Goal: Information Seeking & Learning: Learn about a topic

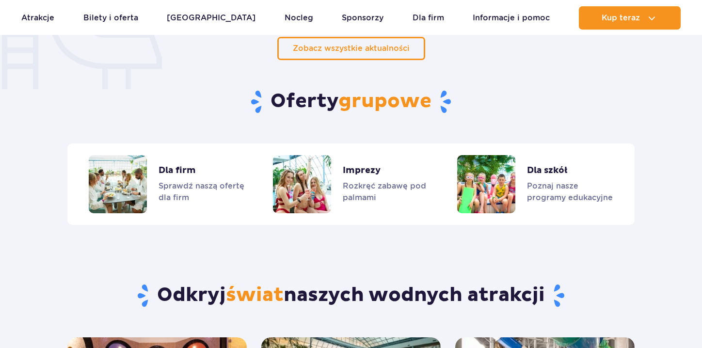
scroll to position [803, 0]
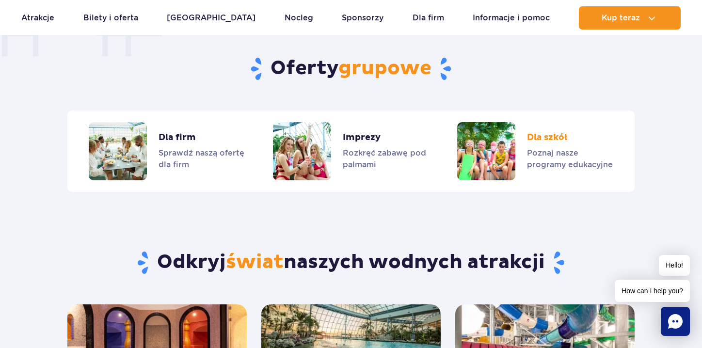
click at [515, 138] on link "Dla szkół" at bounding box center [535, 151] width 156 height 58
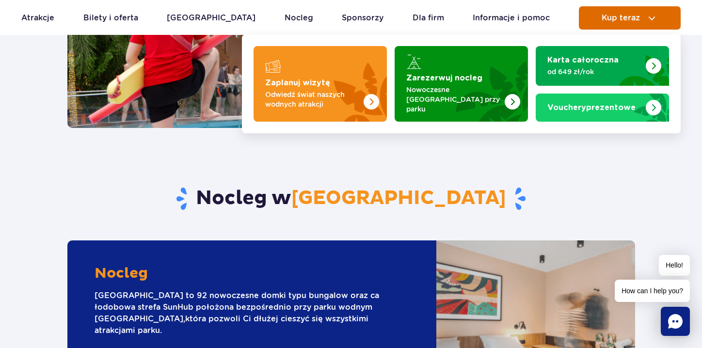
scroll to position [872, 0]
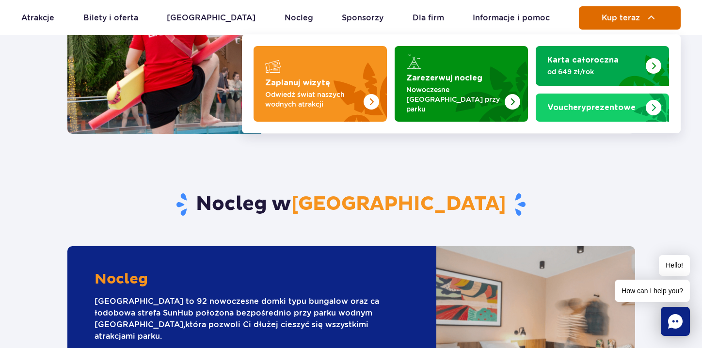
click at [615, 16] on span "Kup teraz" at bounding box center [620, 18] width 38 height 9
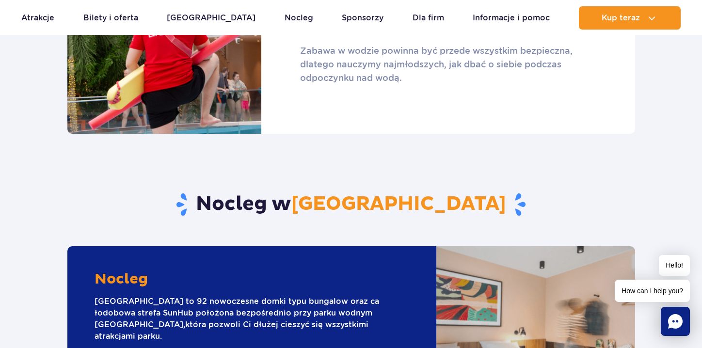
click at [625, 165] on div "Nocleg w Suntago Village" at bounding box center [351, 190] width 582 height 112
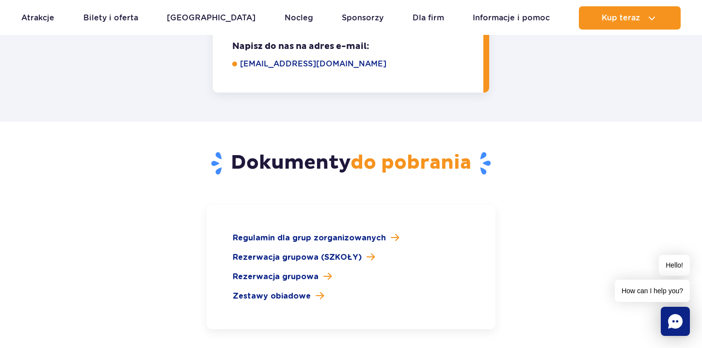
scroll to position [1357, 0]
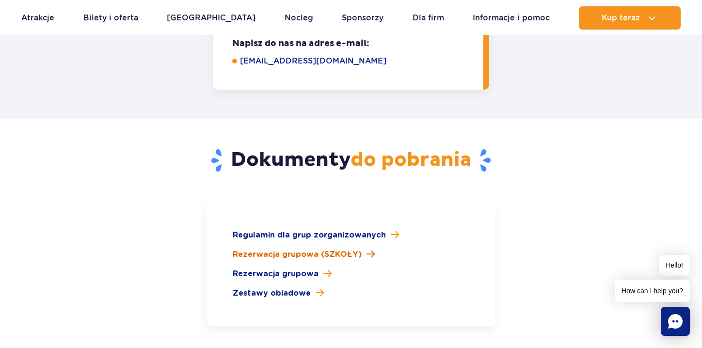
click at [332, 249] on span "Rezerwacja grupowa (SZKOŁY)" at bounding box center [297, 255] width 129 height 12
click at [363, 229] on span "Regulamin dla grup zorganizowanych" at bounding box center [309, 235] width 153 height 12
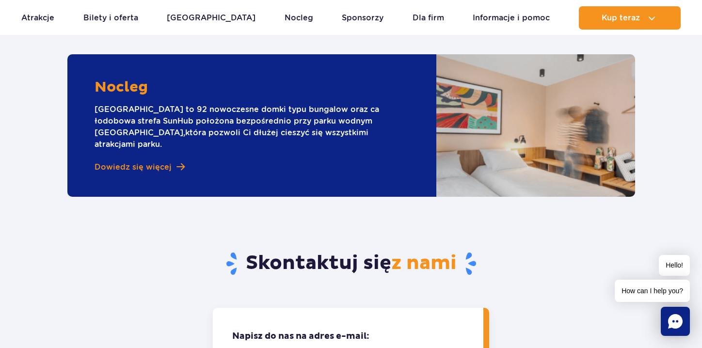
scroll to position [921, 0]
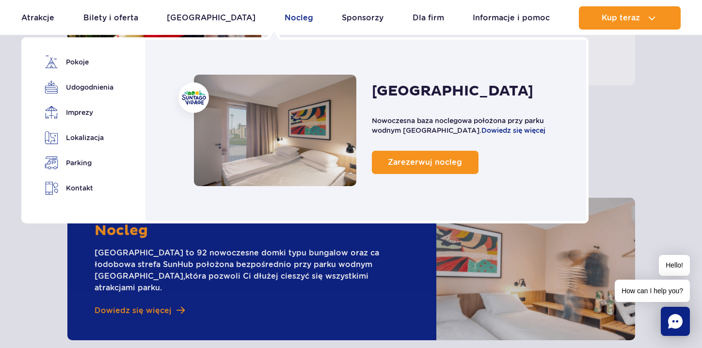
click at [285, 20] on link "Nocleg" at bounding box center [299, 17] width 29 height 23
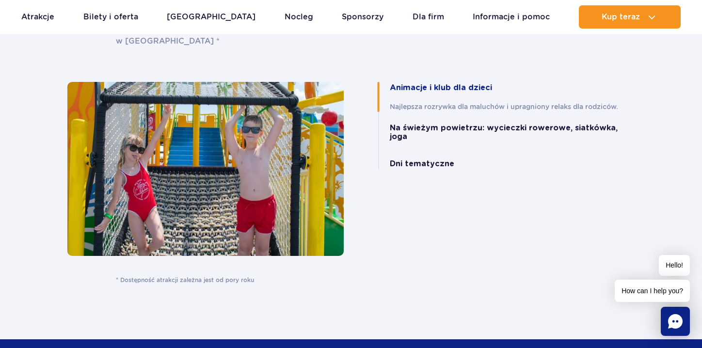
scroll to position [2084, 0]
